Goal: Task Accomplishment & Management: Manage account settings

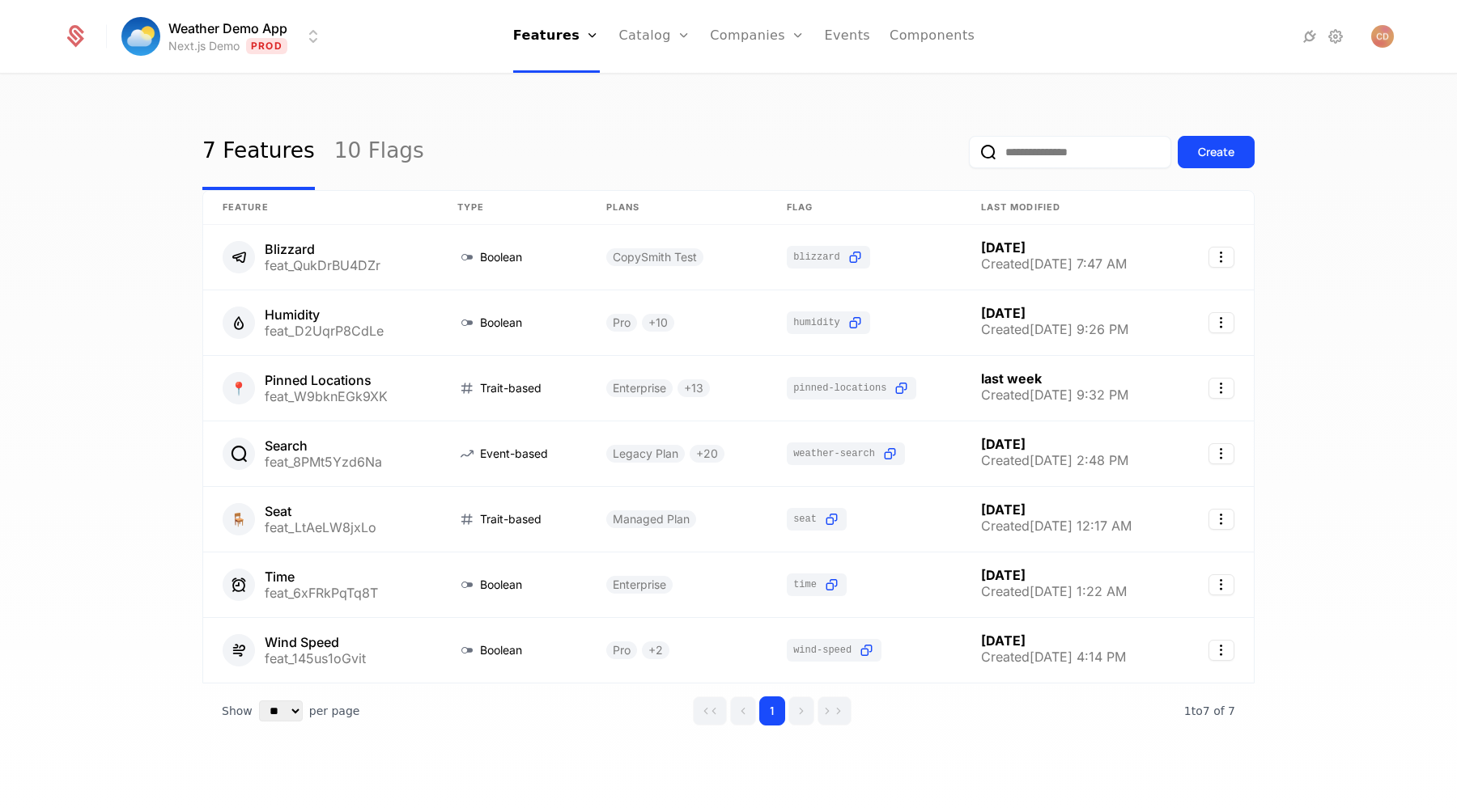
click at [483, 11] on nav "Features Features Flags Catalog Plans Add Ons Credits Configuration Companies C…" at bounding box center [744, 36] width 816 height 73
click at [668, 187] on link "Configuration" at bounding box center [681, 186] width 83 height 19
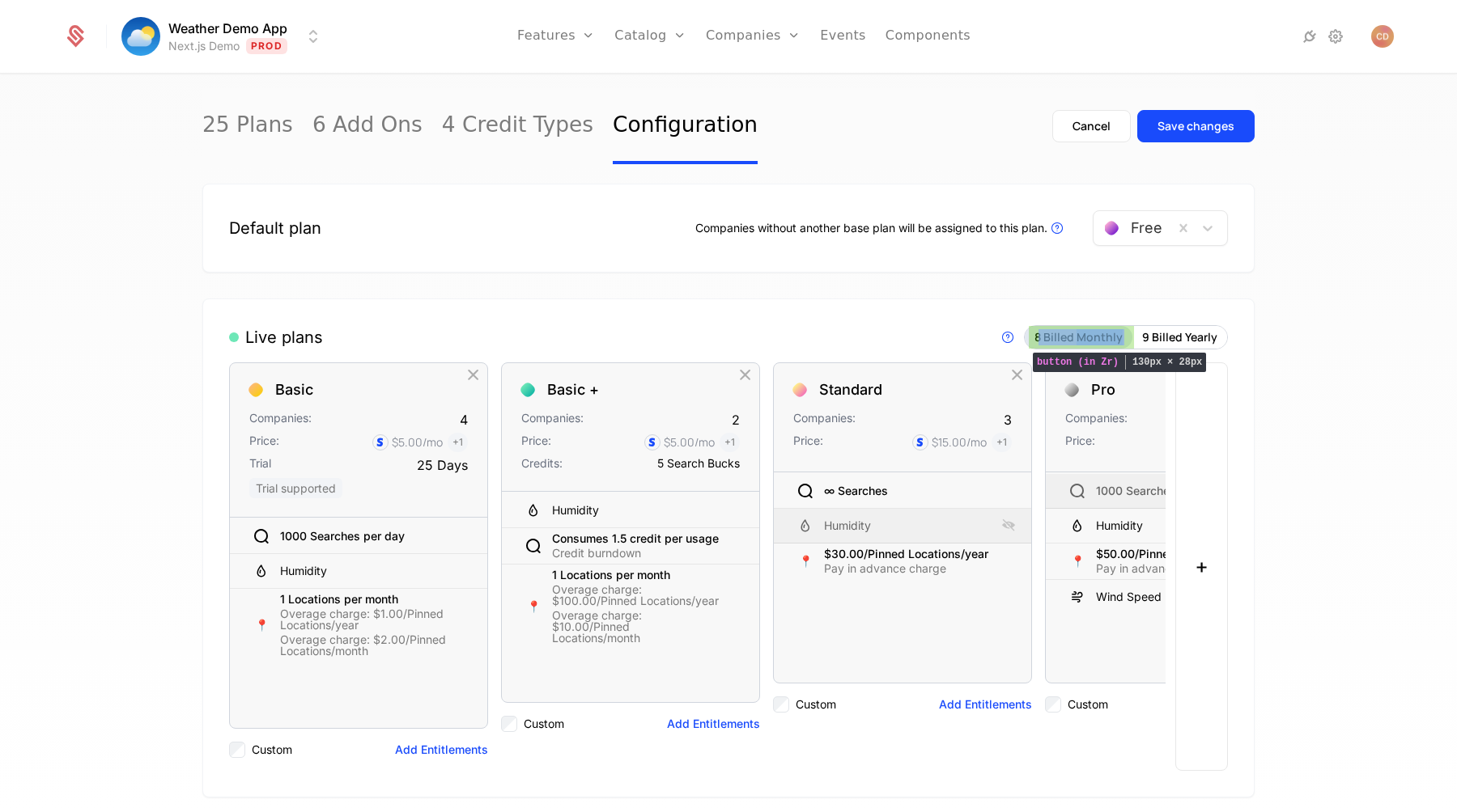
click at [1068, 342] on button "8 Billed Monthly" at bounding box center [1078, 337] width 108 height 23
click at [1015, 118] on div "25 Plans 6 Add Ons 4 Credit Types Configuration Cancel Save changes" at bounding box center [729, 126] width 1053 height 76
click at [1195, 128] on div "Save changes" at bounding box center [1196, 126] width 77 height 16
